Goal: Task Accomplishment & Management: Use online tool/utility

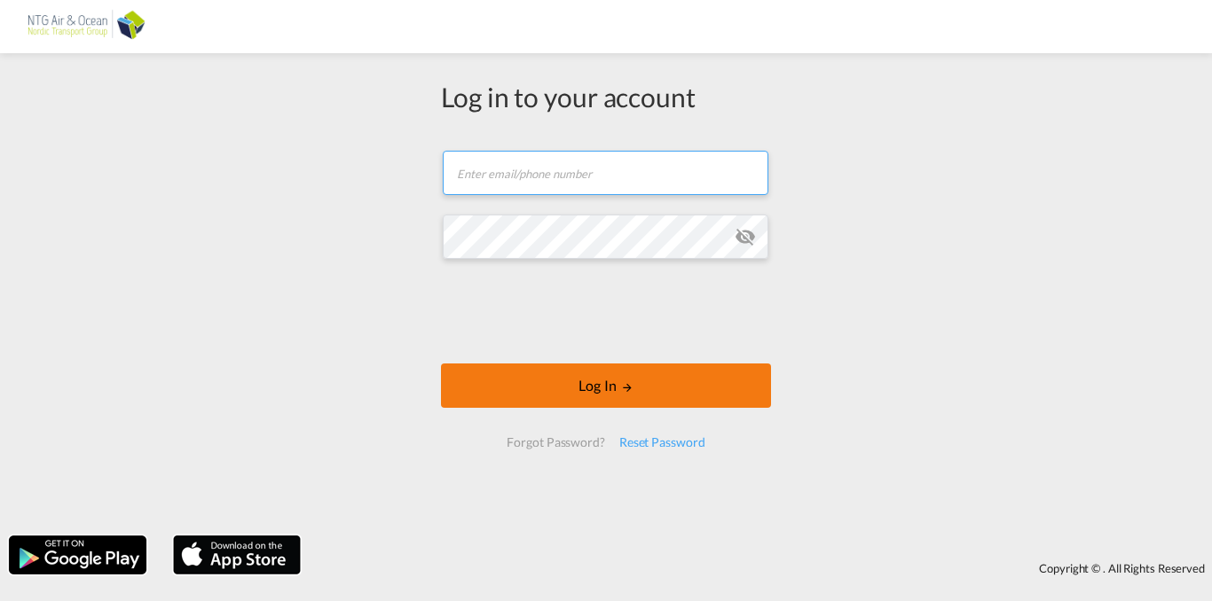
type input "[EMAIL_ADDRESS][DOMAIN_NAME]"
click at [585, 378] on button "Log In" at bounding box center [606, 386] width 330 height 44
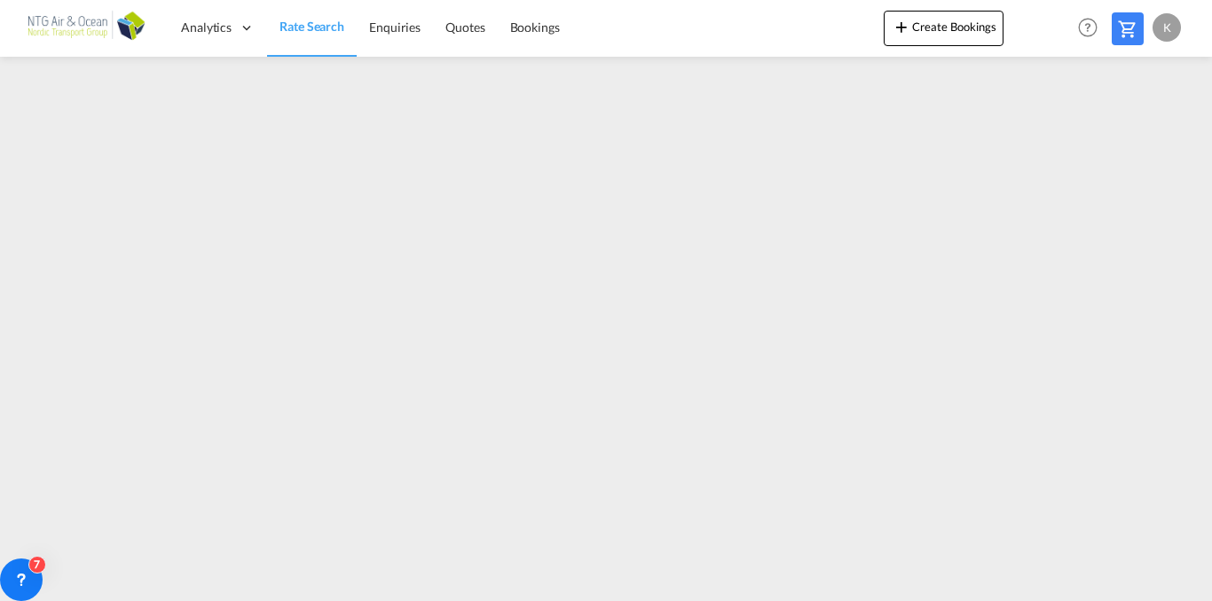
click at [1174, 31] on div "K" at bounding box center [1166, 27] width 28 height 28
click at [1128, 132] on button "Logout" at bounding box center [1145, 135] width 115 height 35
